Goal: Task Accomplishment & Management: Manage account settings

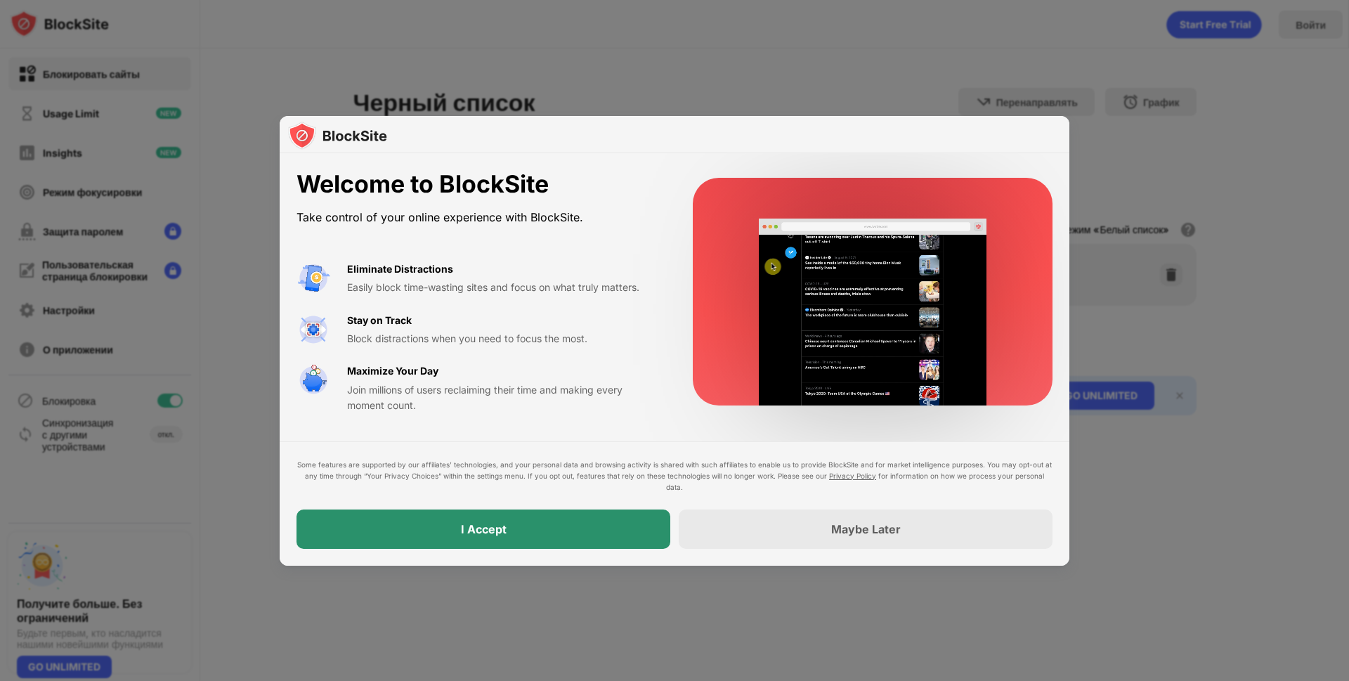
click at [621, 523] on div "I Accept" at bounding box center [483, 528] width 374 height 39
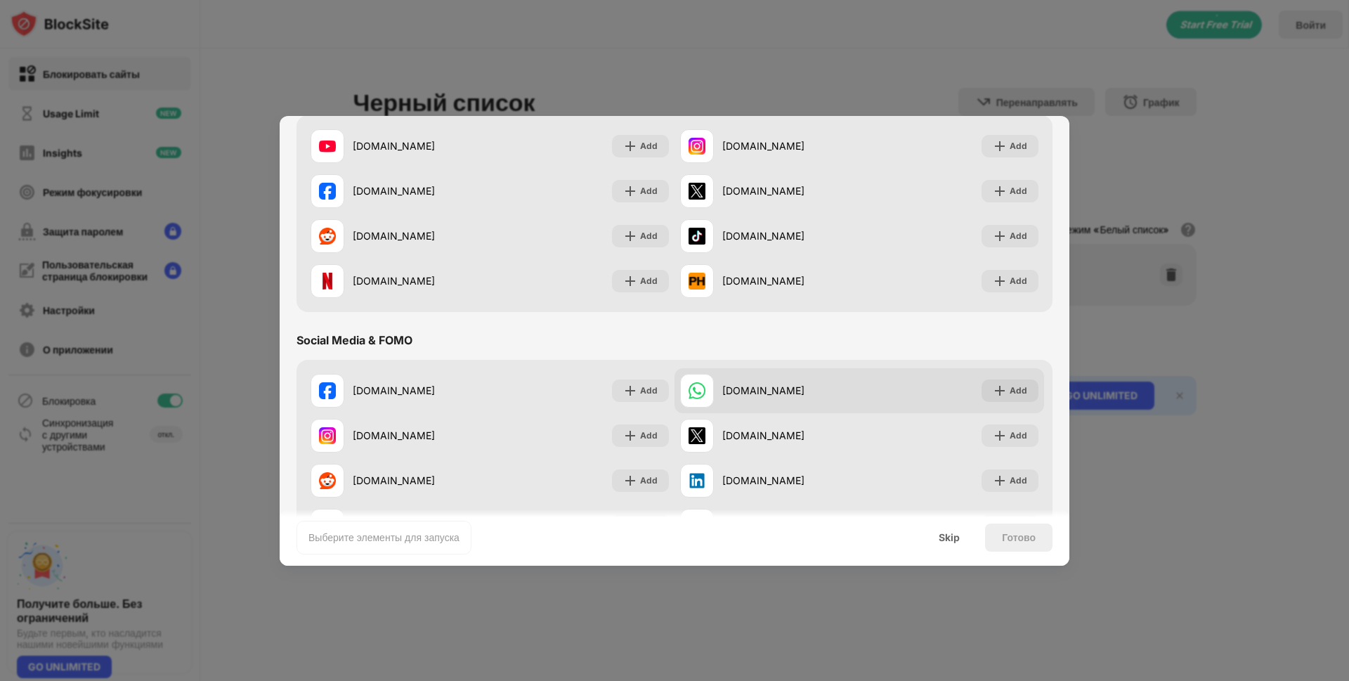
scroll to position [351, 0]
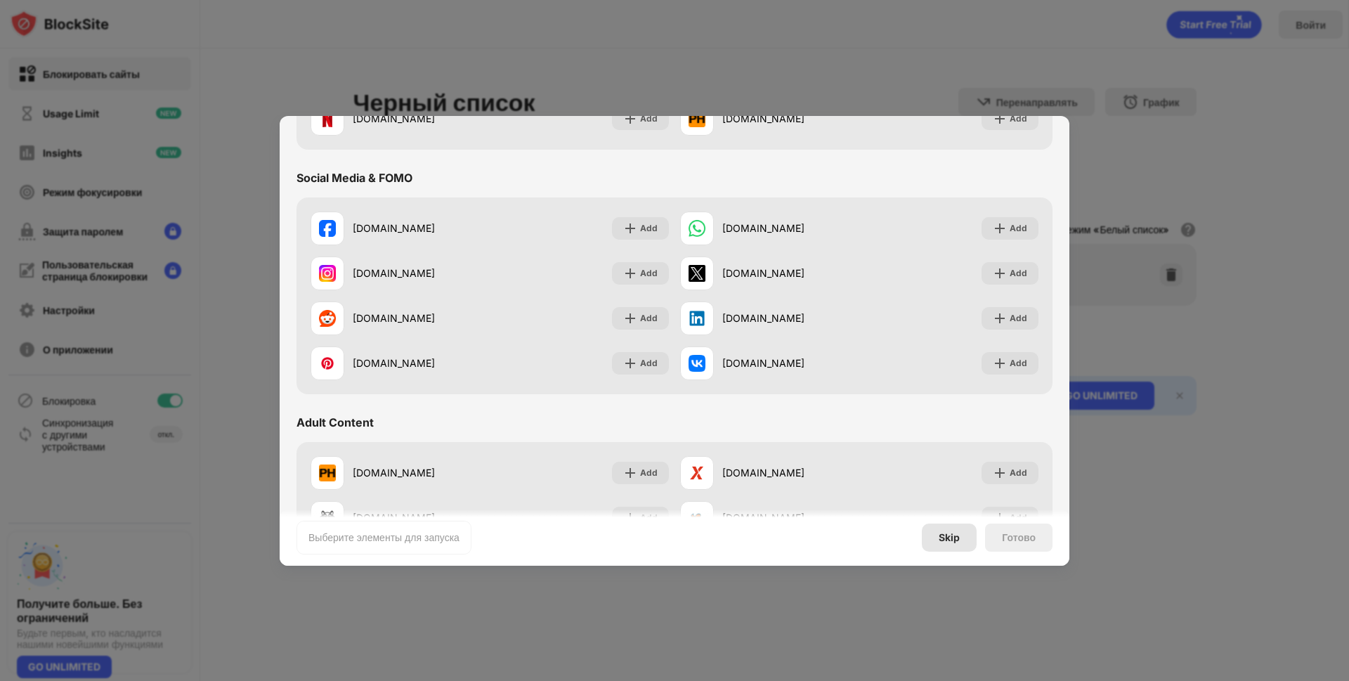
click at [946, 536] on div "Skip" at bounding box center [948, 537] width 21 height 11
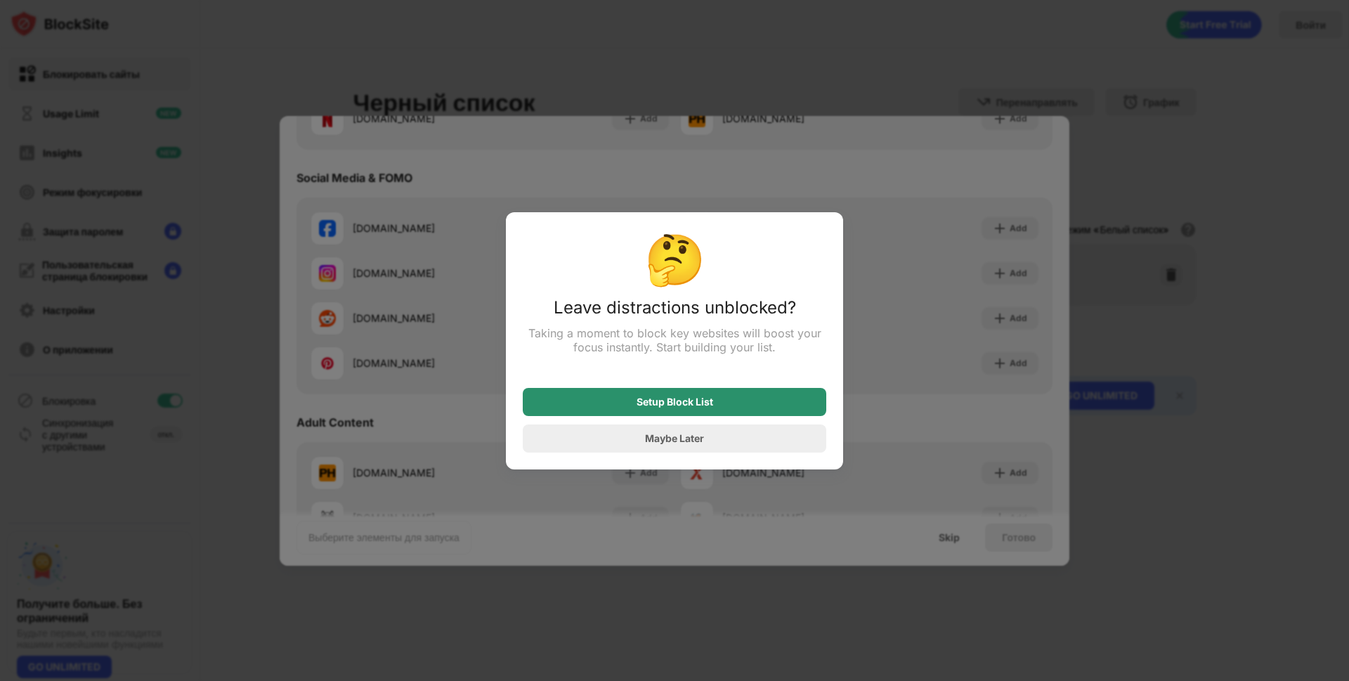
click at [747, 398] on div "Setup Block List" at bounding box center [674, 402] width 303 height 28
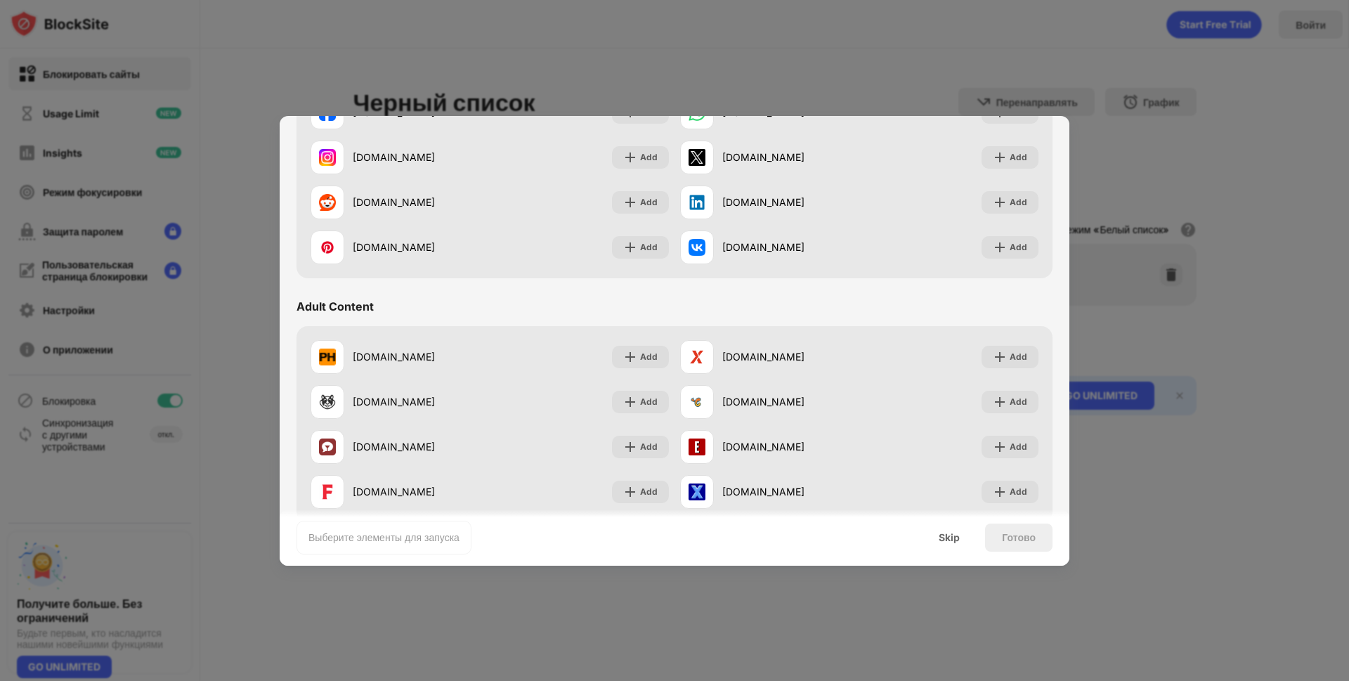
scroll to position [562, 0]
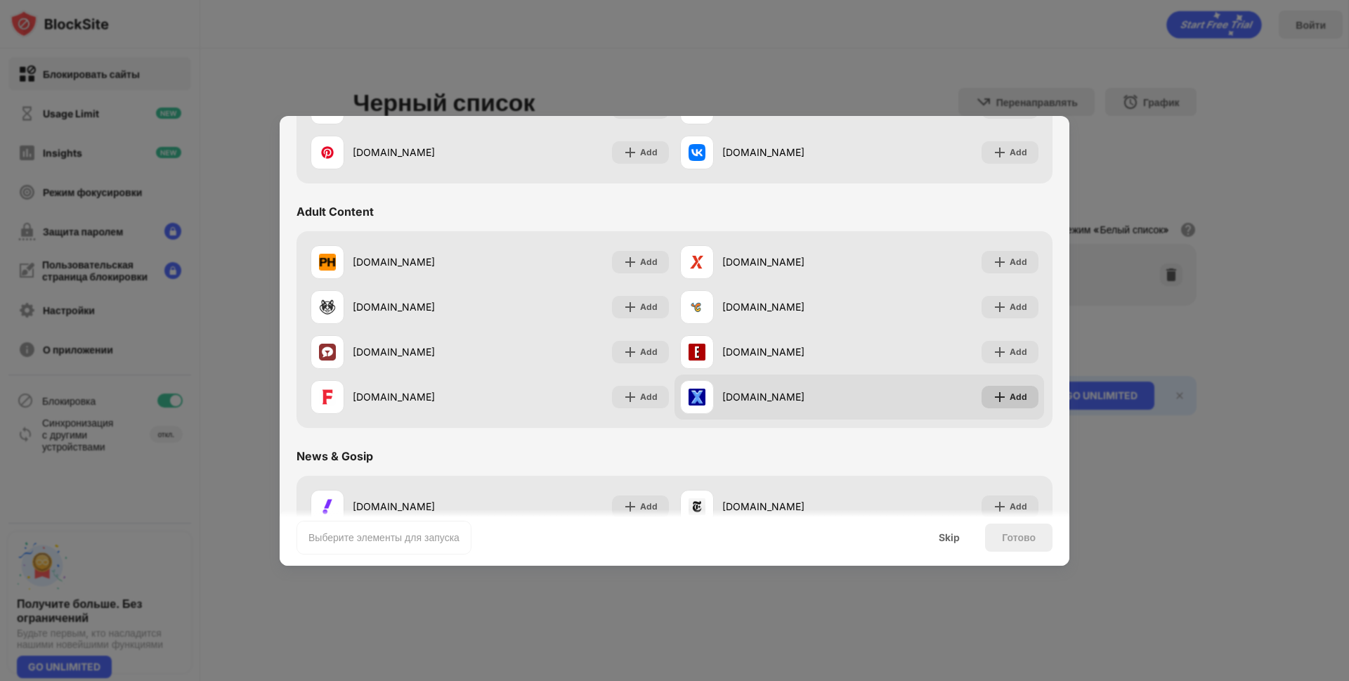
click at [997, 398] on div "Add" at bounding box center [1009, 397] width 57 height 22
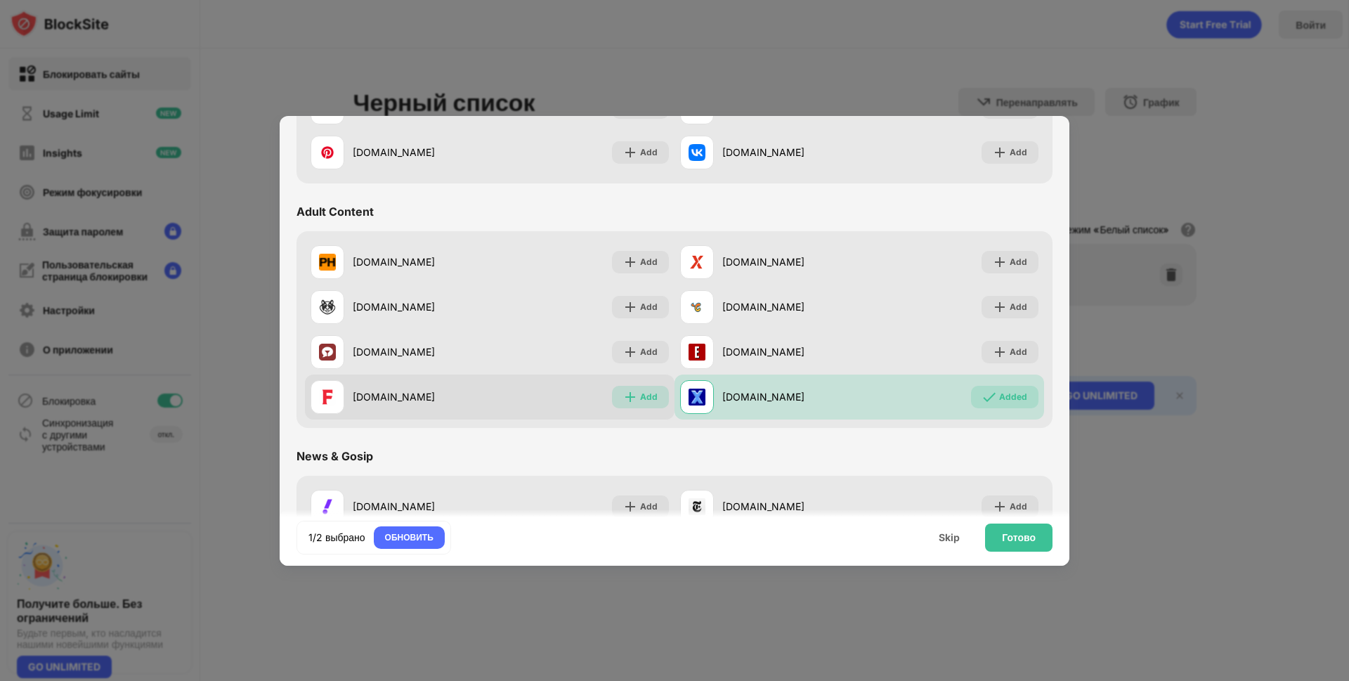
click at [632, 393] on div "Add" at bounding box center [640, 397] width 57 height 22
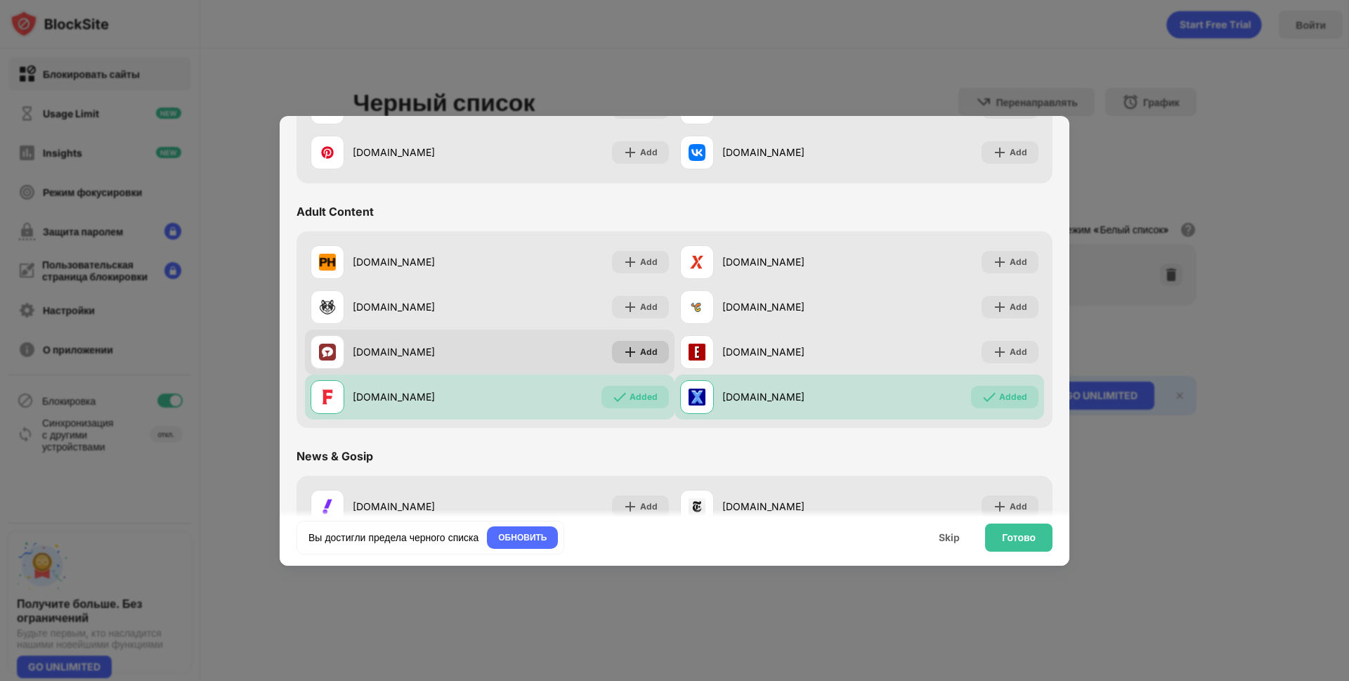
click at [640, 357] on div "Add" at bounding box center [649, 352] width 18 height 14
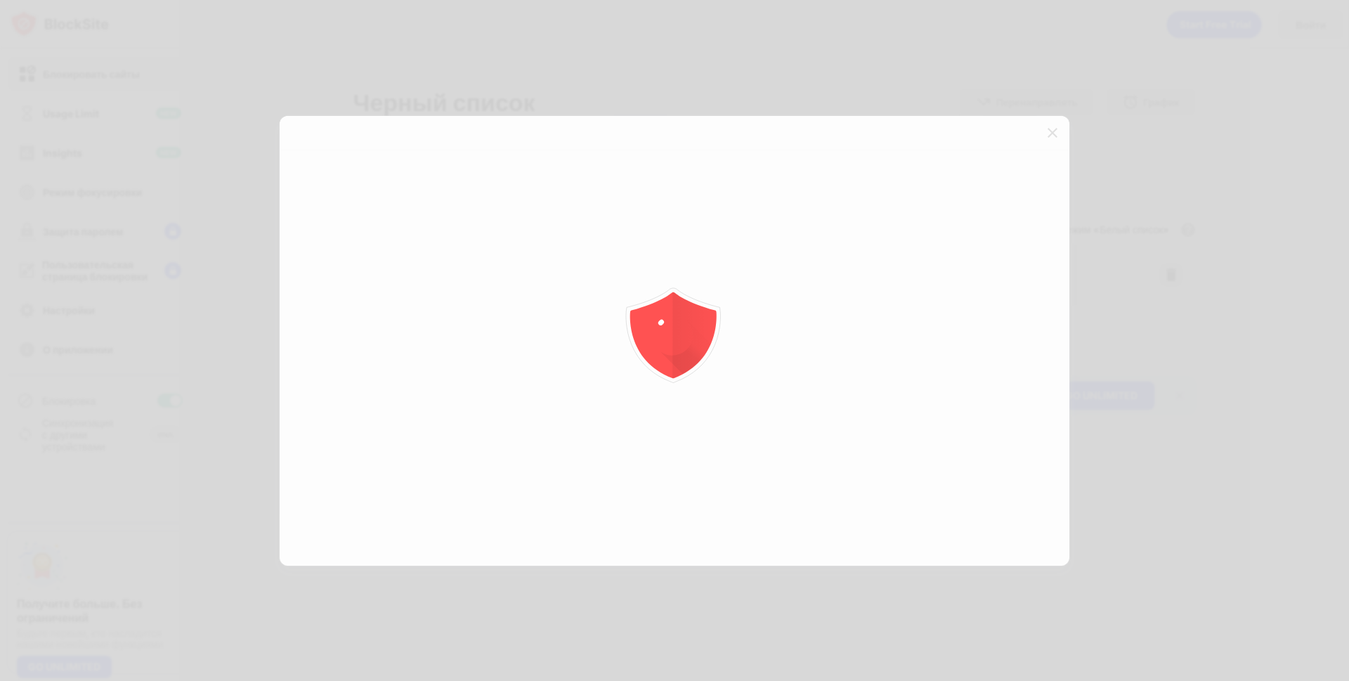
click at [632, 261] on icon "animation" at bounding box center [674, 340] width 253 height 253
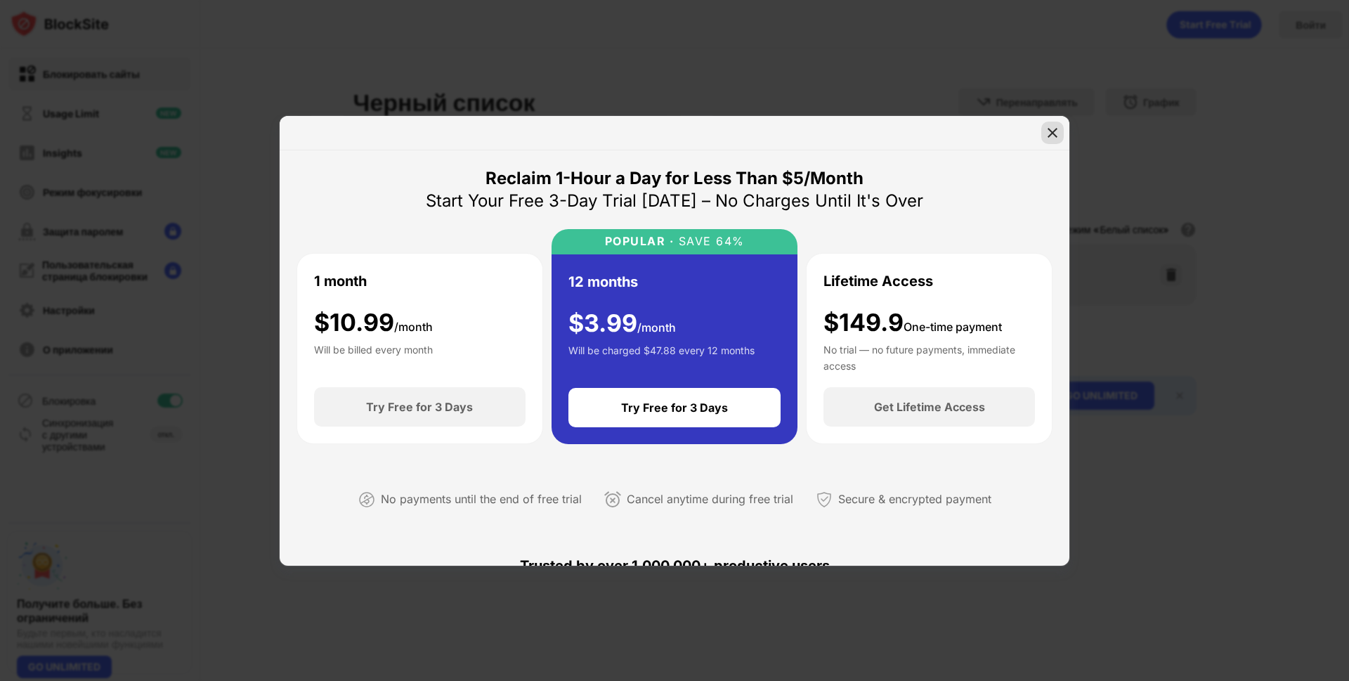
click at [1049, 133] on img at bounding box center [1052, 133] width 14 height 14
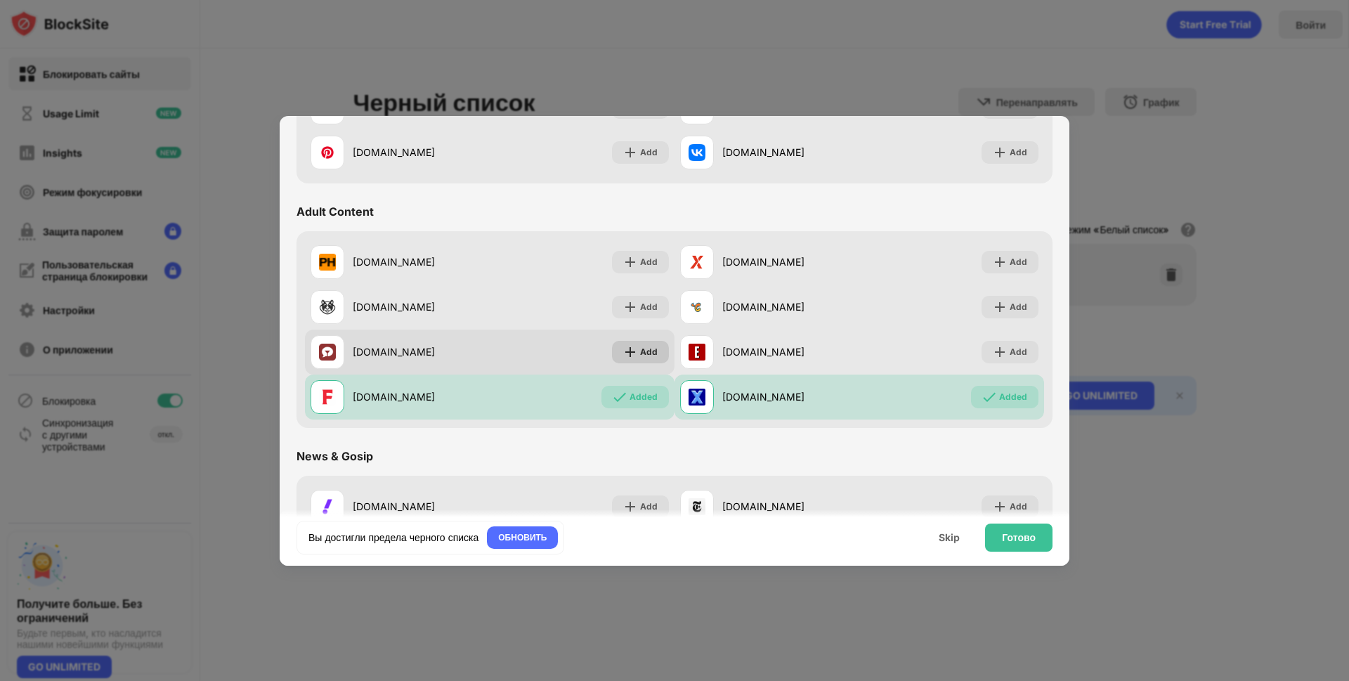
click at [627, 355] on img at bounding box center [630, 352] width 14 height 14
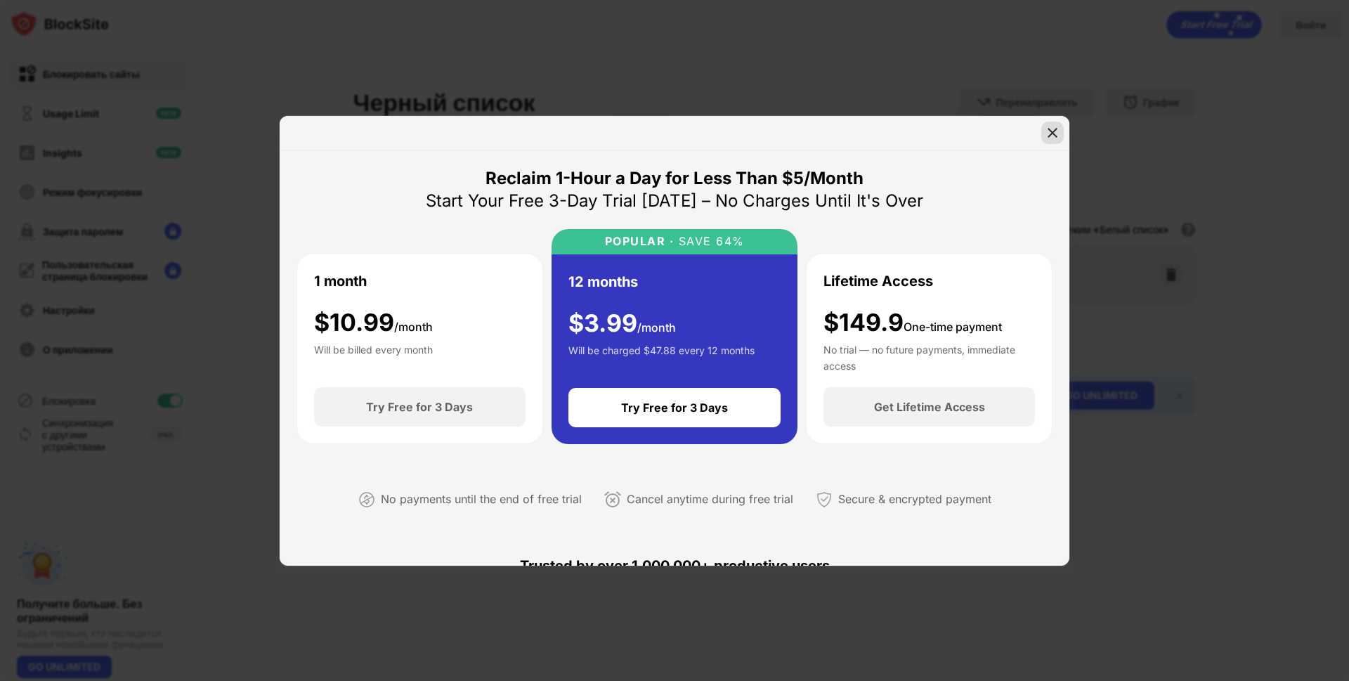
click at [1043, 133] on div at bounding box center [1052, 133] width 22 height 22
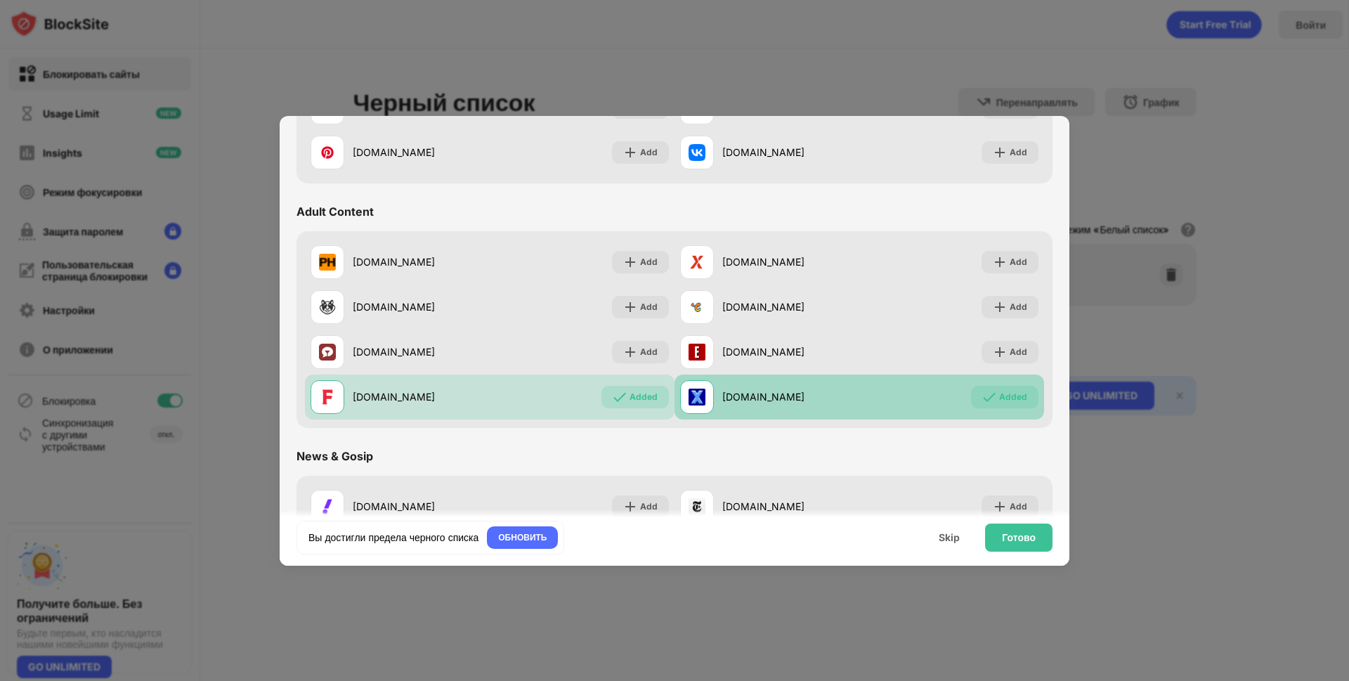
click at [999, 395] on div "Added" at bounding box center [1013, 397] width 28 height 14
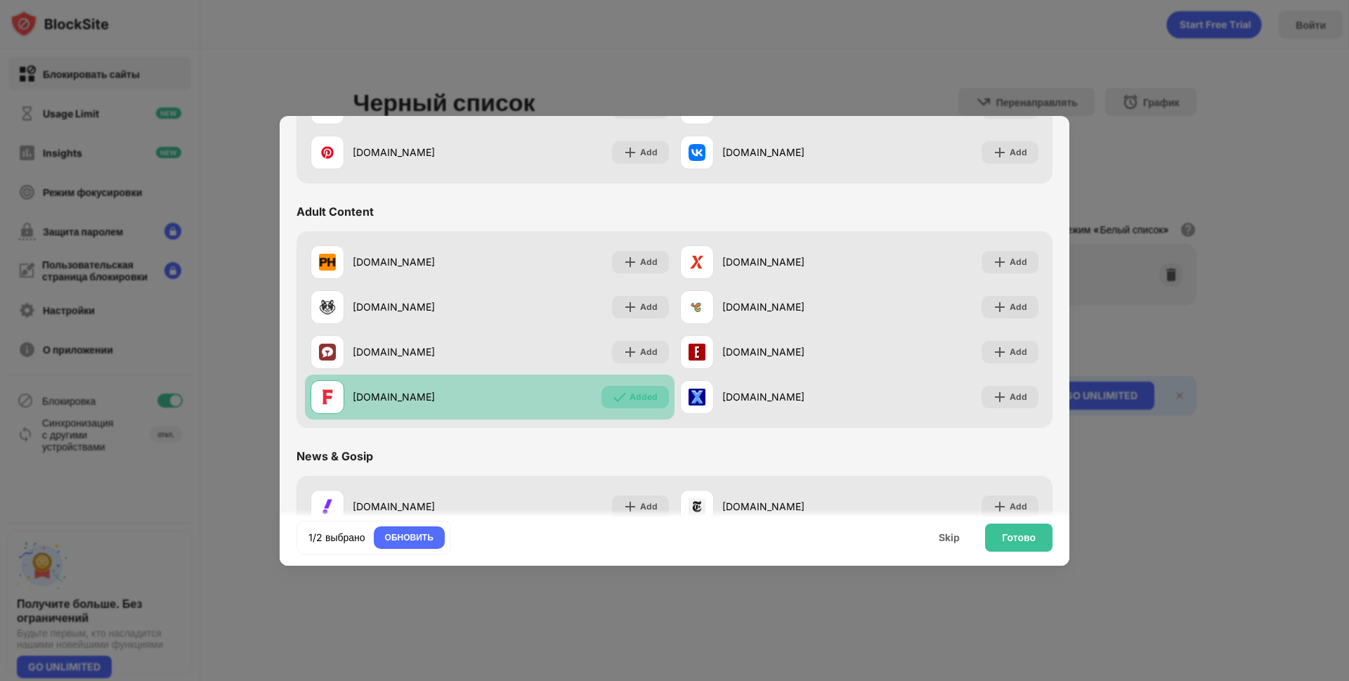
click at [613, 400] on img at bounding box center [620, 397] width 14 height 14
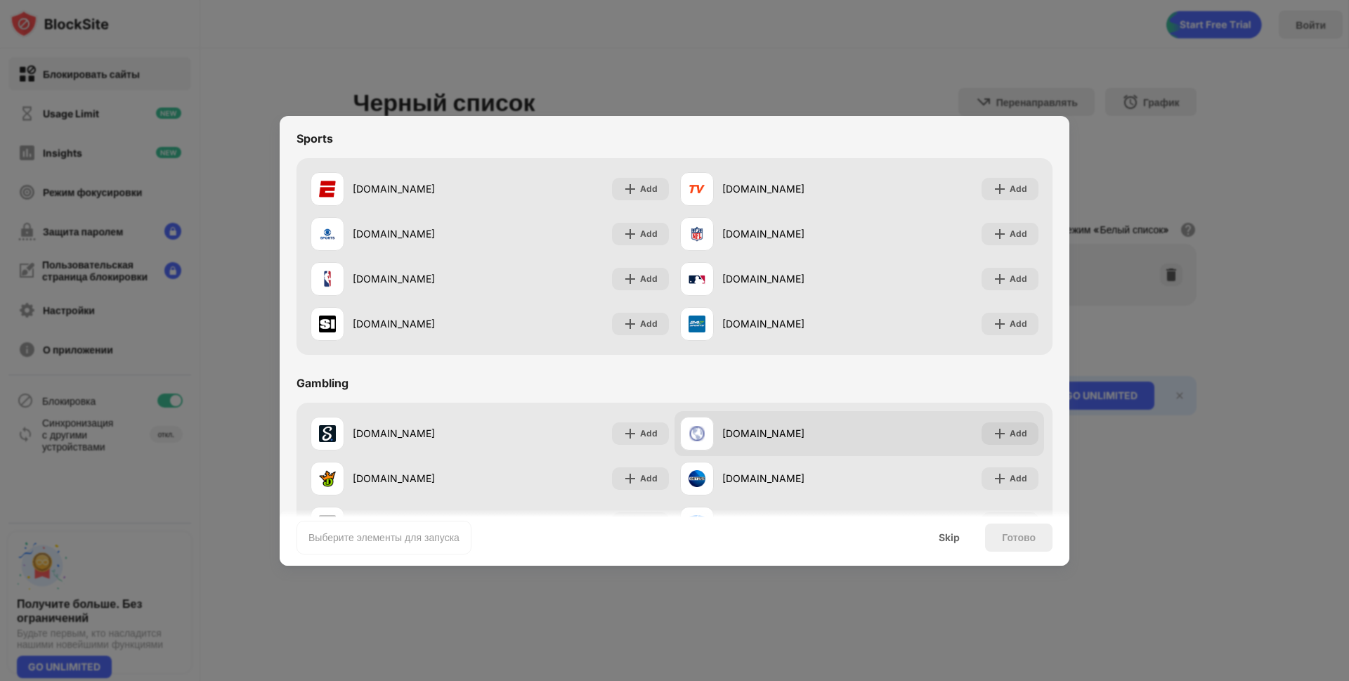
scroll to position [1472, 0]
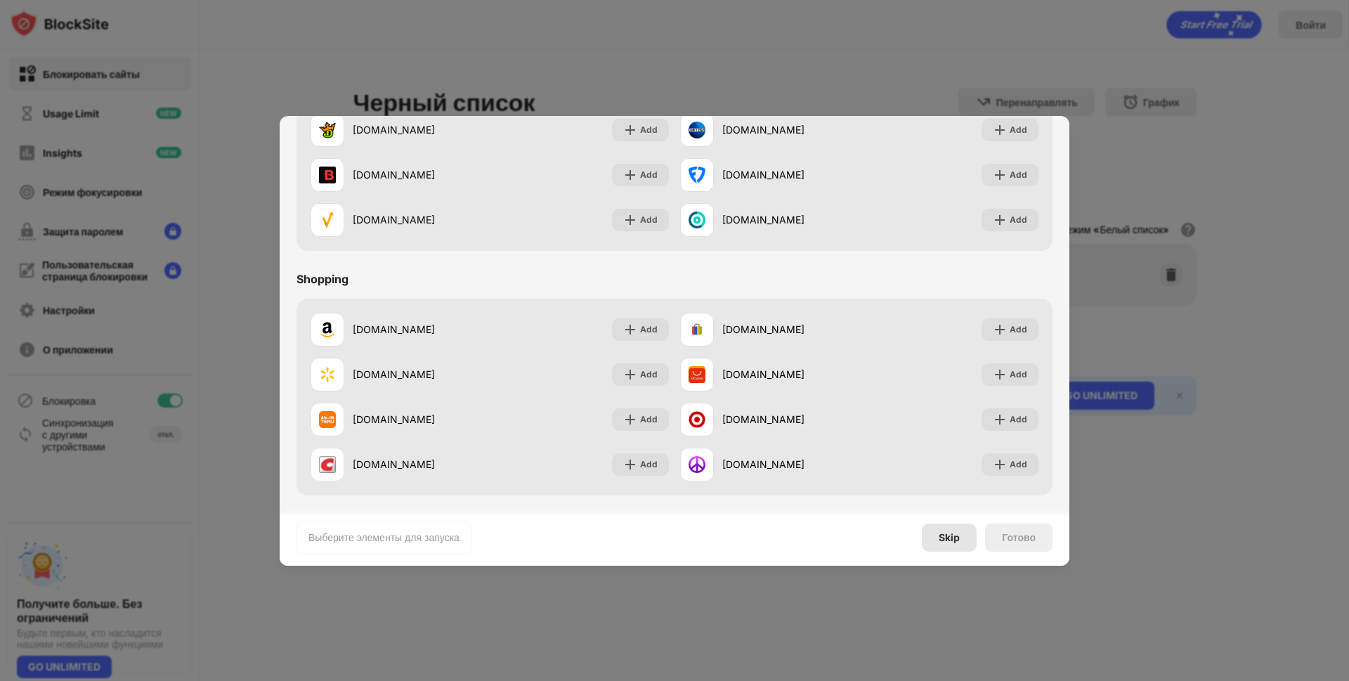
click at [938, 532] on div "Skip" at bounding box center [948, 537] width 21 height 11
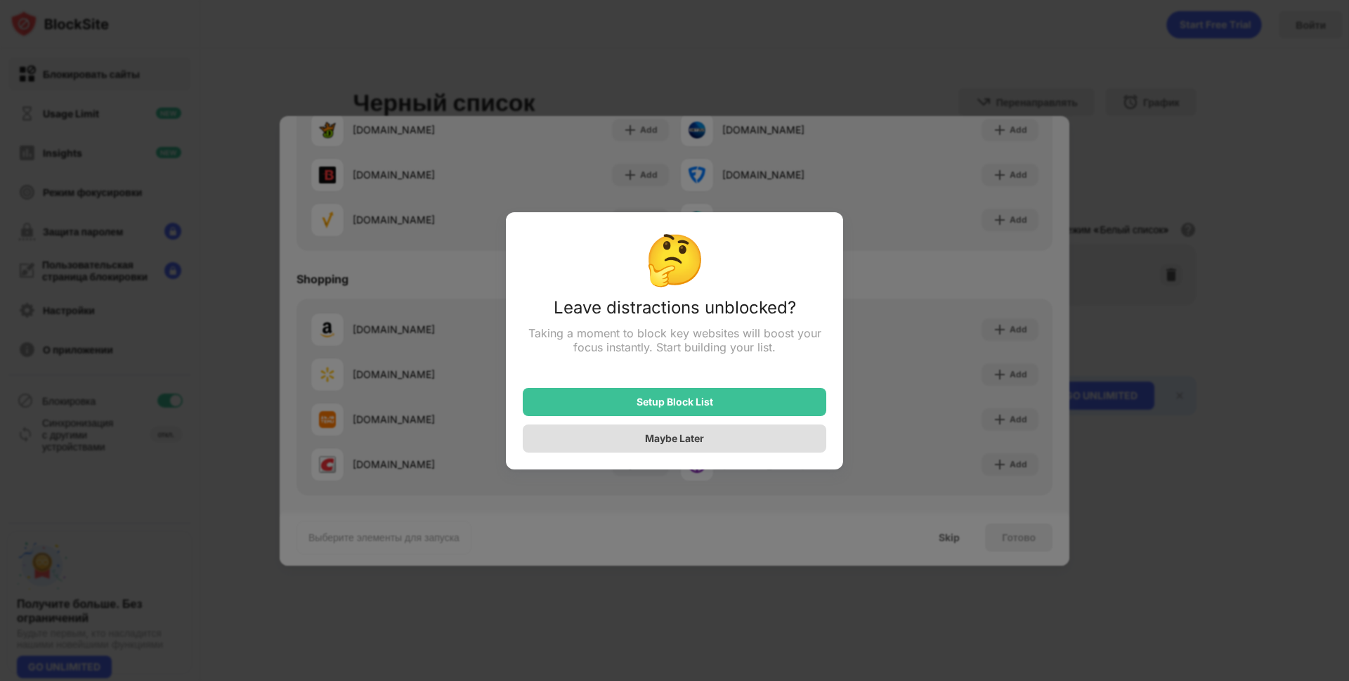
click at [737, 434] on div "Maybe Later" at bounding box center [674, 438] width 303 height 28
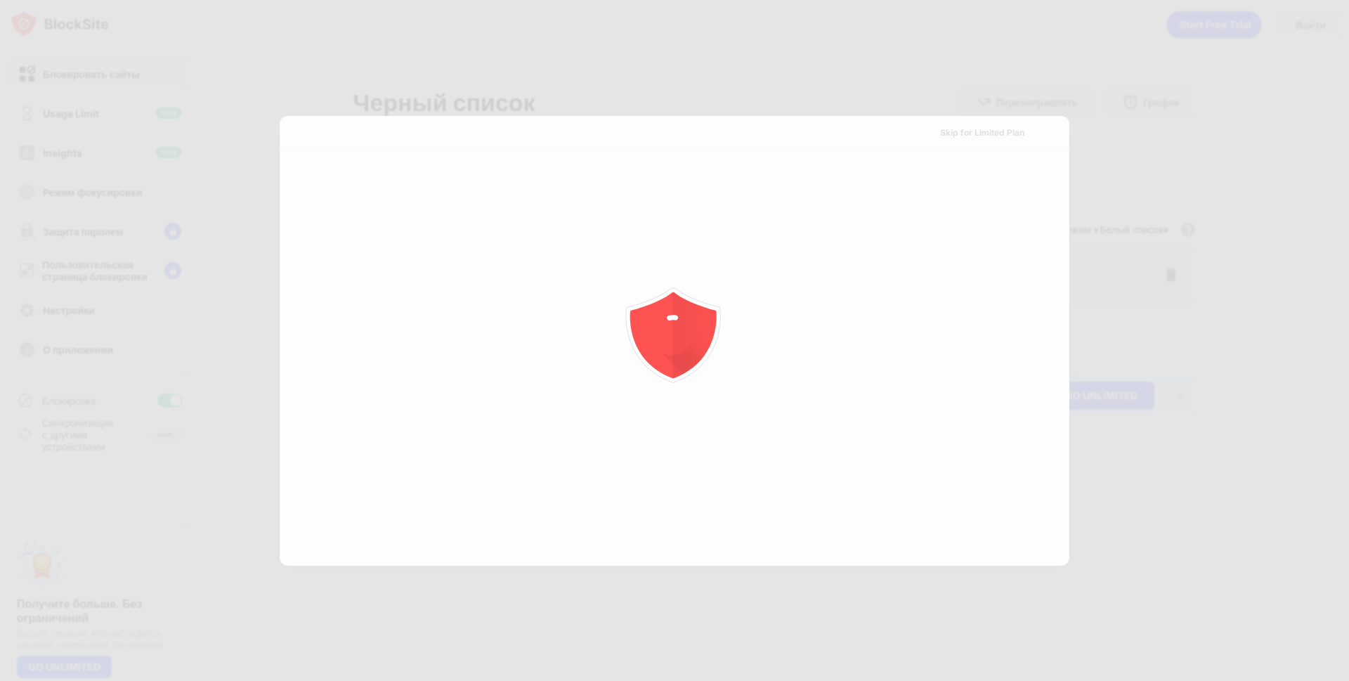
scroll to position [0, 0]
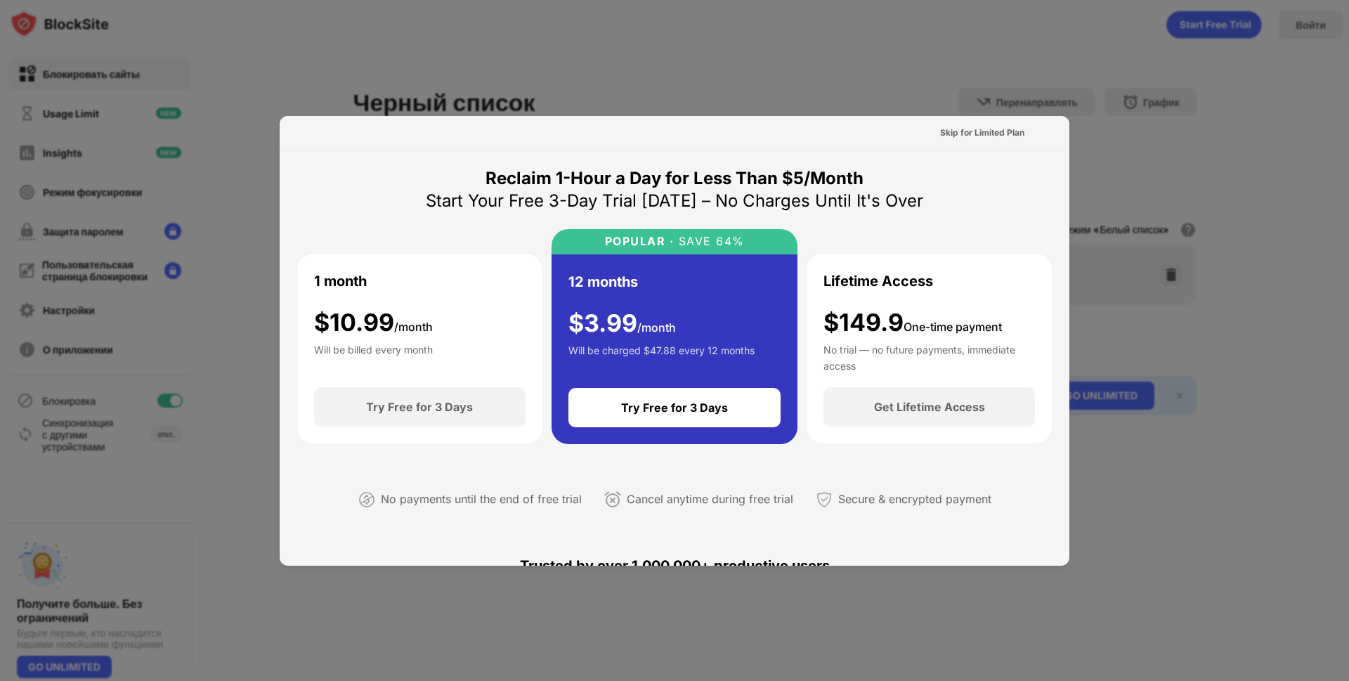
click at [693, 96] on div at bounding box center [674, 340] width 1349 height 681
